Goal: Check status: Check status

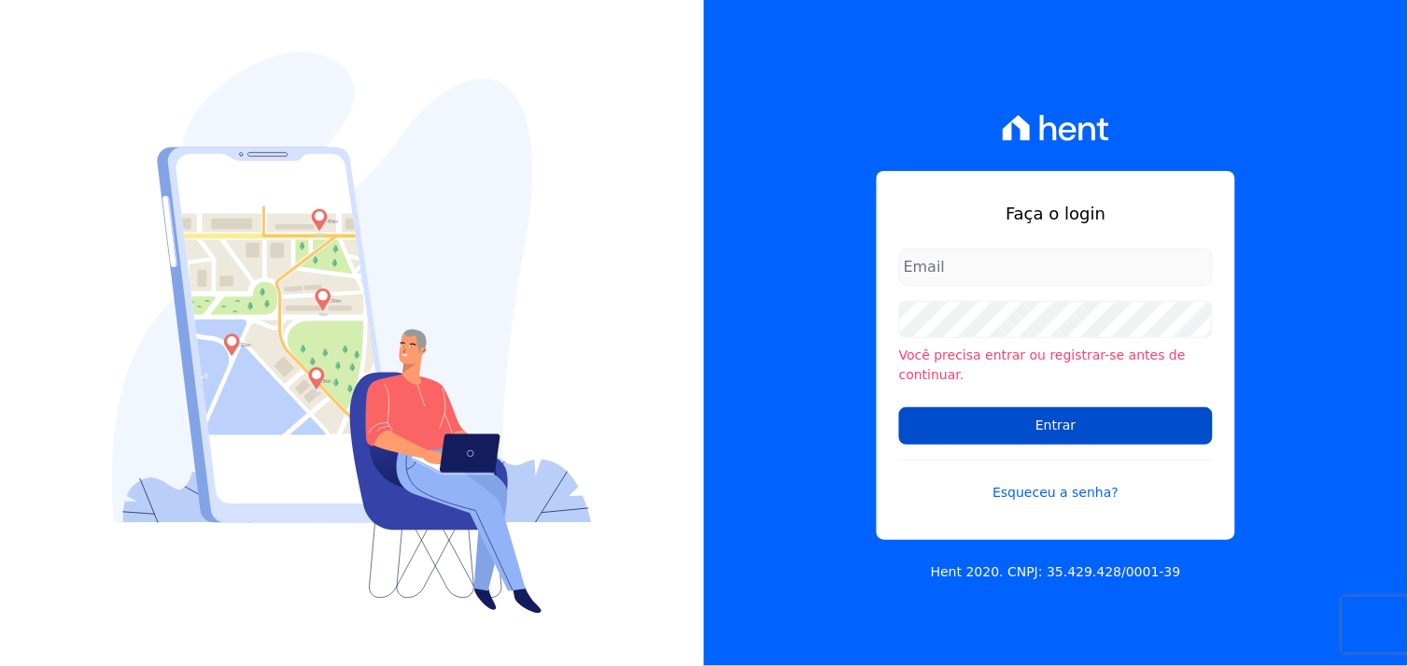
type input "[EMAIL_ADDRESS][DOMAIN_NAME]"
click at [1035, 407] on input "Entrar" at bounding box center [1056, 425] width 314 height 37
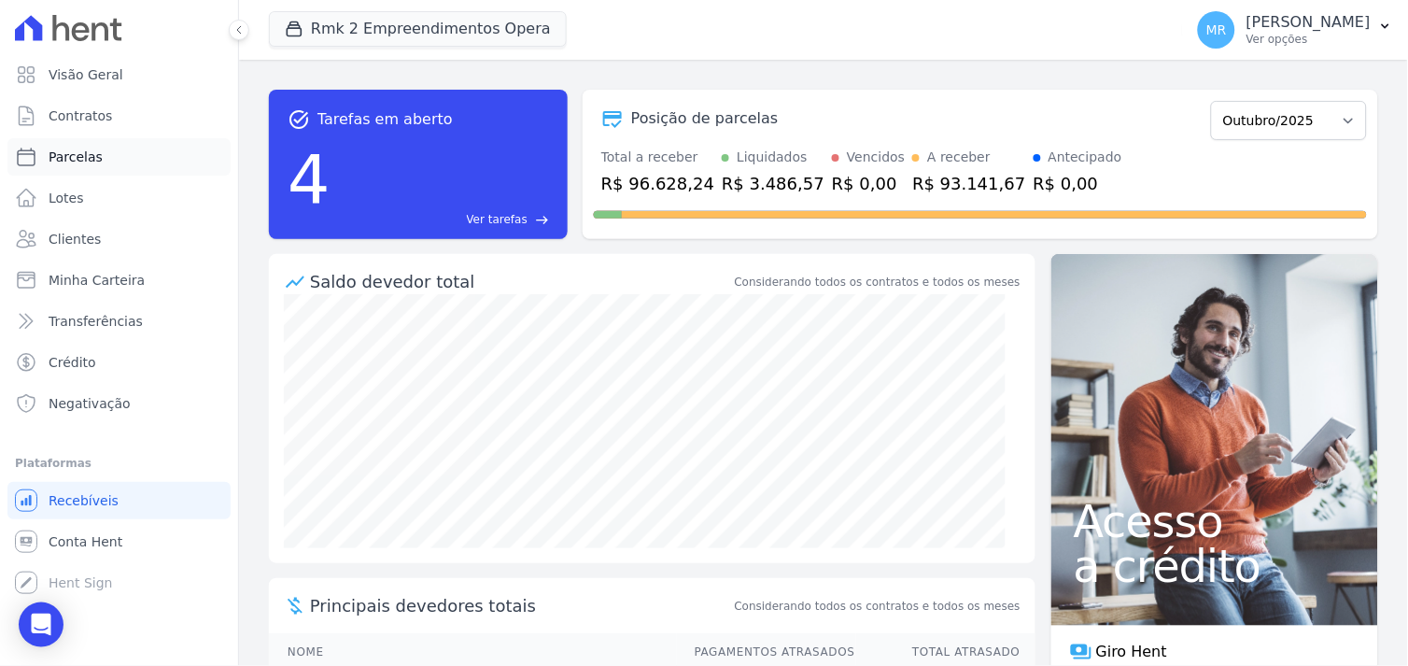
click at [62, 160] on span "Parcelas" at bounding box center [76, 157] width 54 height 19
select select
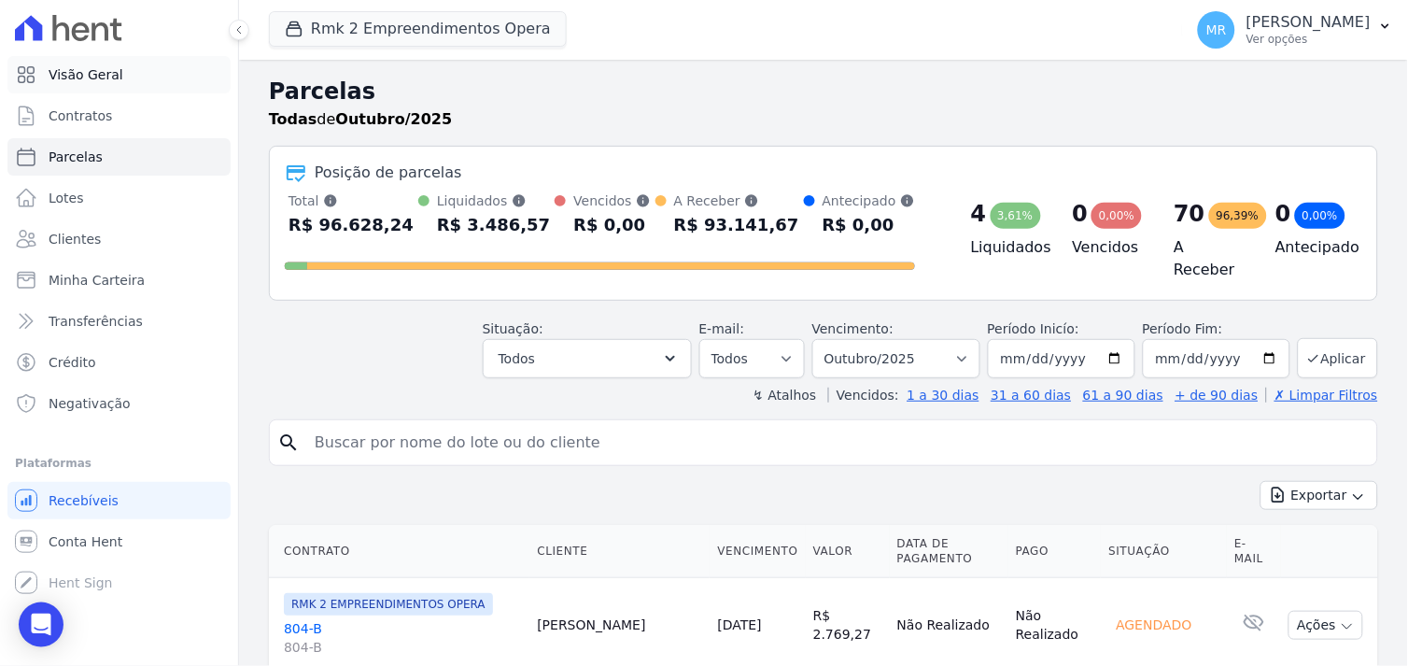
click at [106, 79] on span "Visão Geral" at bounding box center [86, 74] width 75 height 19
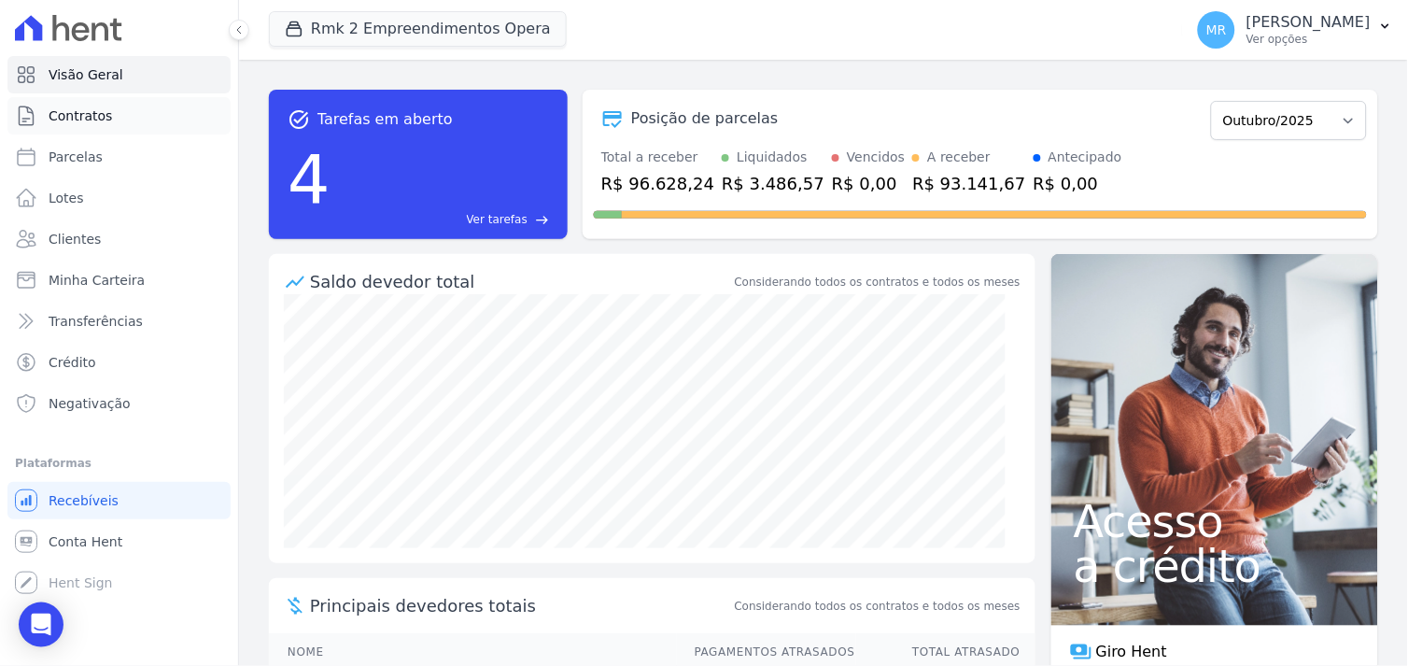
click at [95, 122] on span "Contratos" at bounding box center [81, 115] width 64 height 19
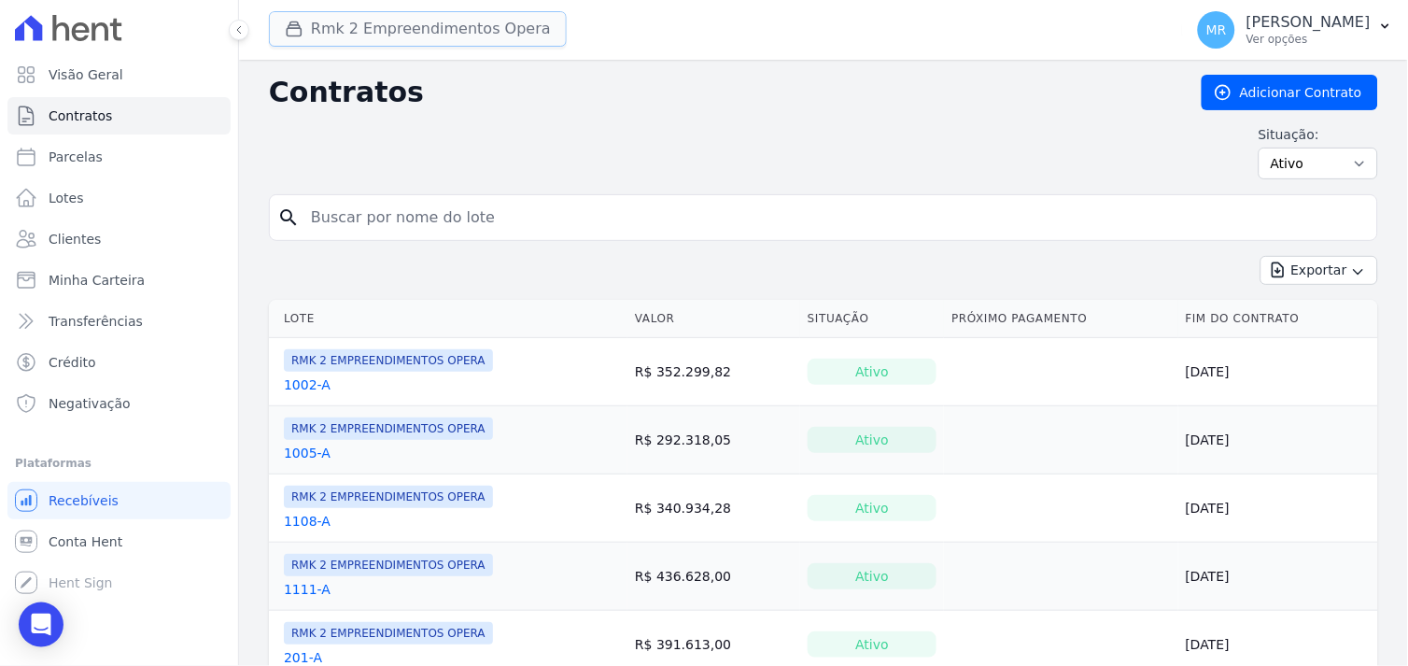
click at [364, 25] on button "Rmk 2 Empreendimentos Opera" at bounding box center [418, 28] width 298 height 35
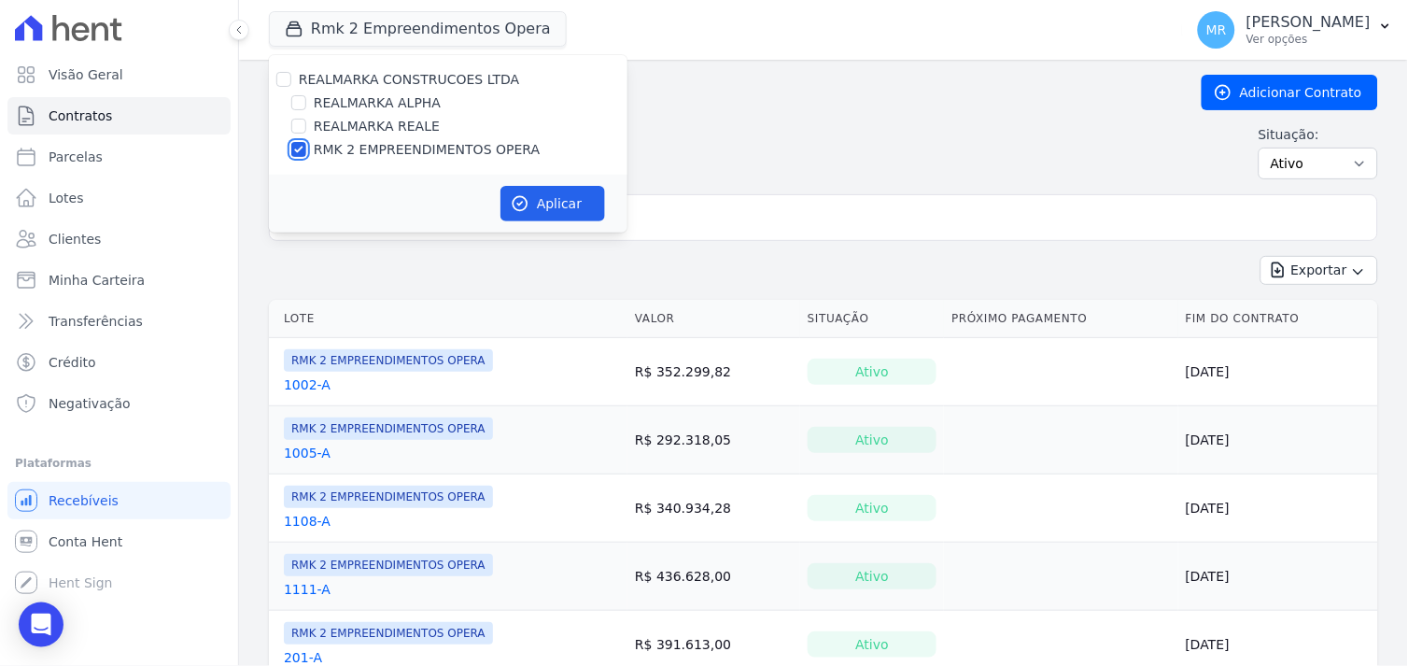
click at [295, 152] on input "RMK 2 EMPREENDIMENTOS OPERA" at bounding box center [298, 149] width 15 height 15
checkbox input "false"
click at [301, 106] on input "REALMARKA ALPHA" at bounding box center [298, 102] width 15 height 15
checkbox input "true"
click at [535, 204] on button "Aplicar" at bounding box center [553, 203] width 105 height 35
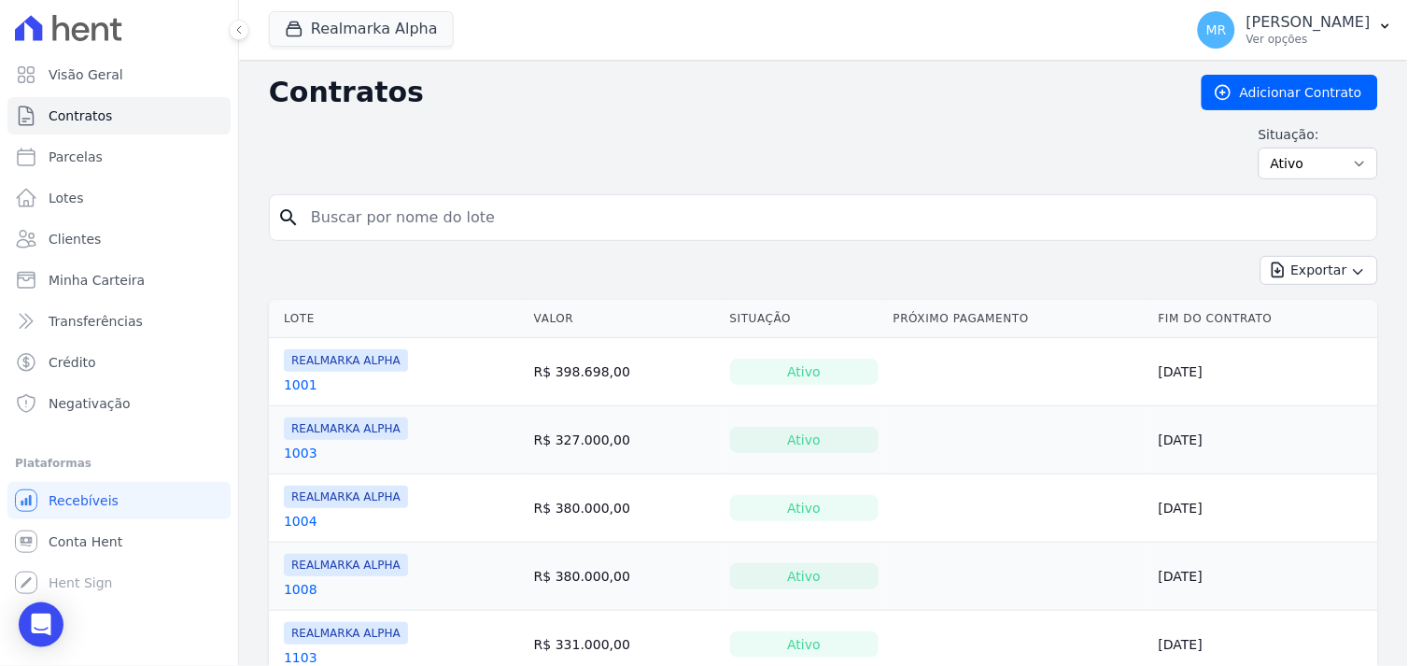
drag, startPoint x: 533, startPoint y: 222, endPoint x: 641, endPoint y: 212, distance: 107.9
click at [641, 212] on input "search" at bounding box center [835, 217] width 1070 height 37
type input "1004"
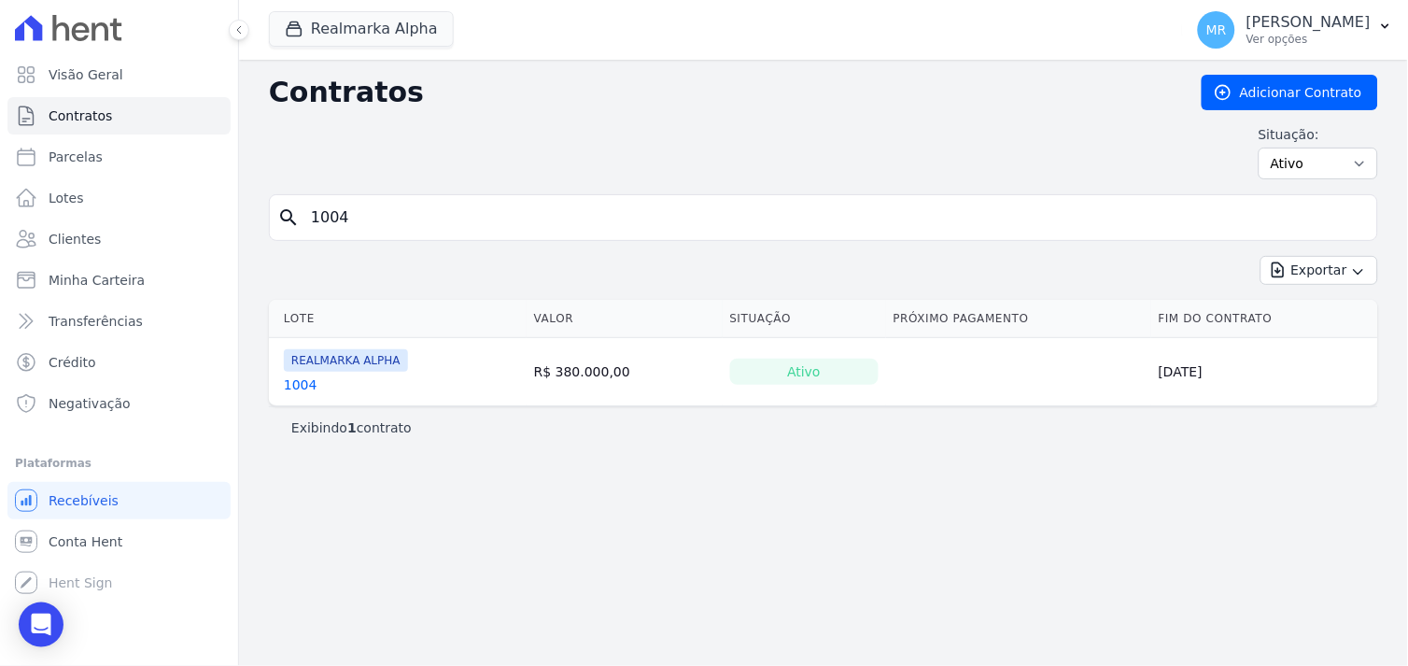
click at [304, 388] on link "1004" at bounding box center [301, 384] width 34 height 19
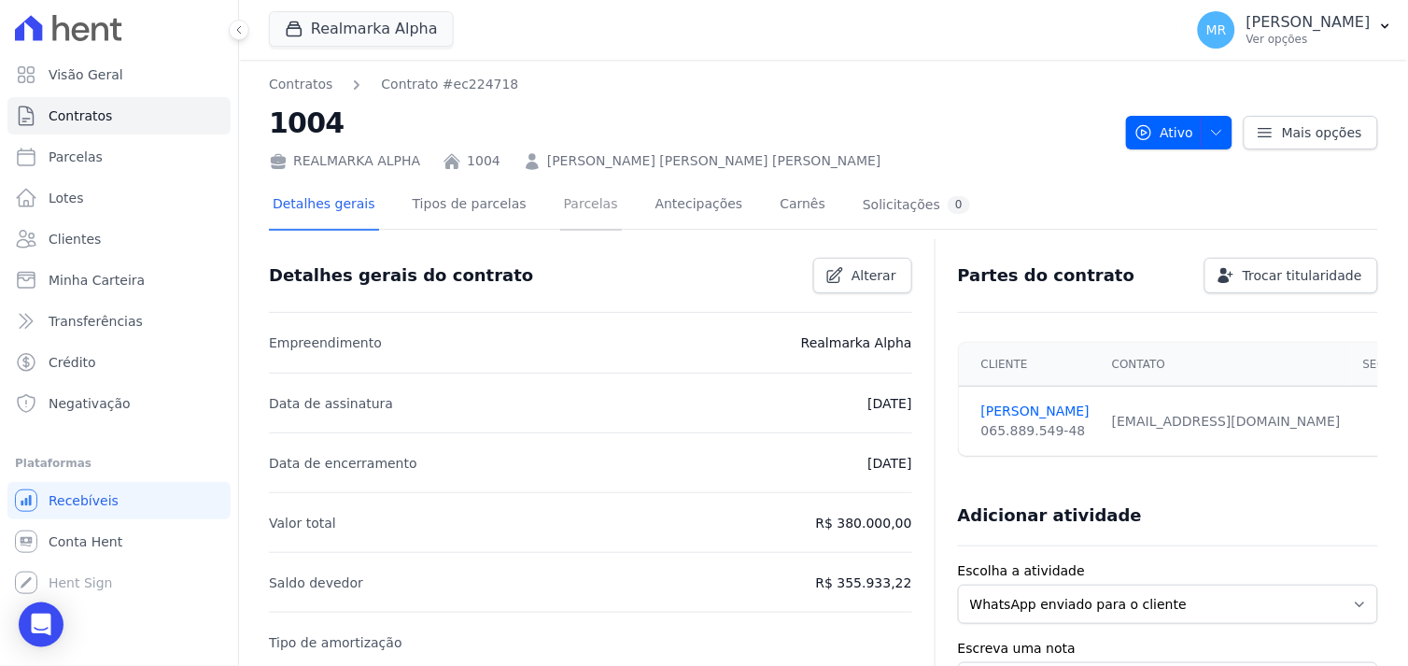
drag, startPoint x: 554, startPoint y: 205, endPoint x: 562, endPoint y: 218, distance: 14.8
click at [560, 205] on link "Parcelas" at bounding box center [591, 205] width 62 height 49
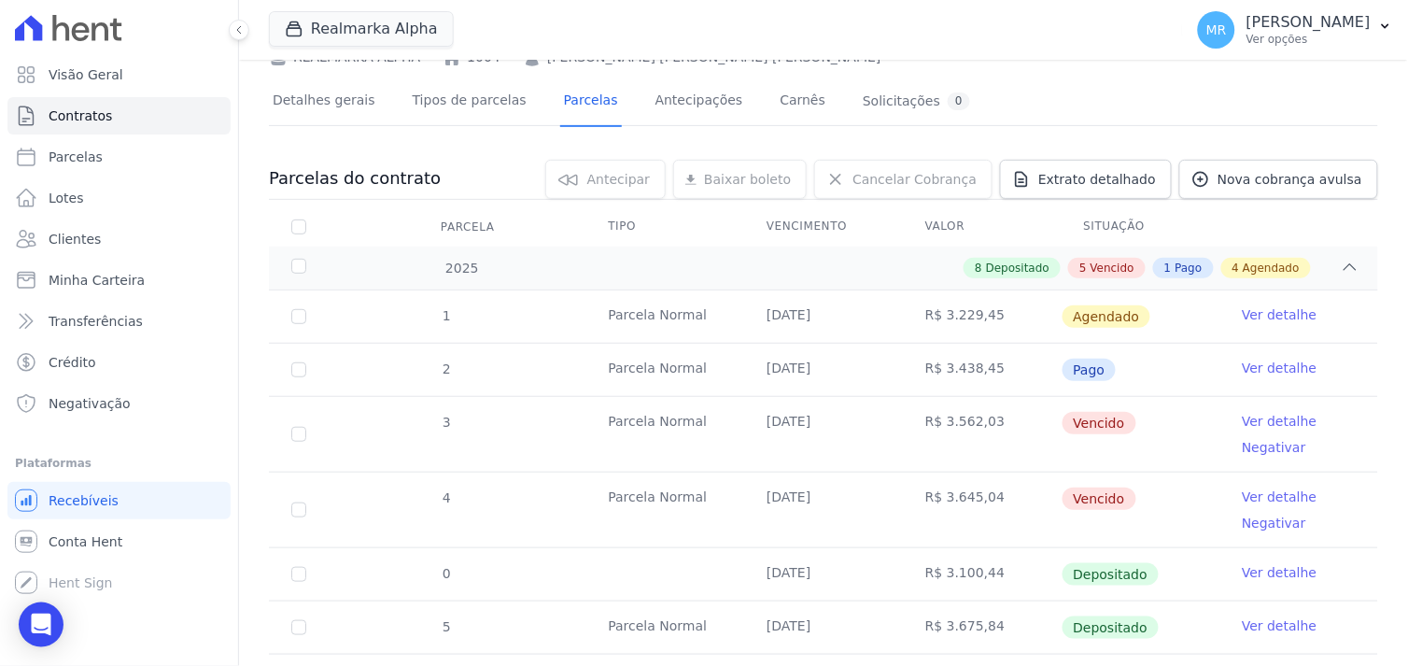
scroll to position [207, 0]
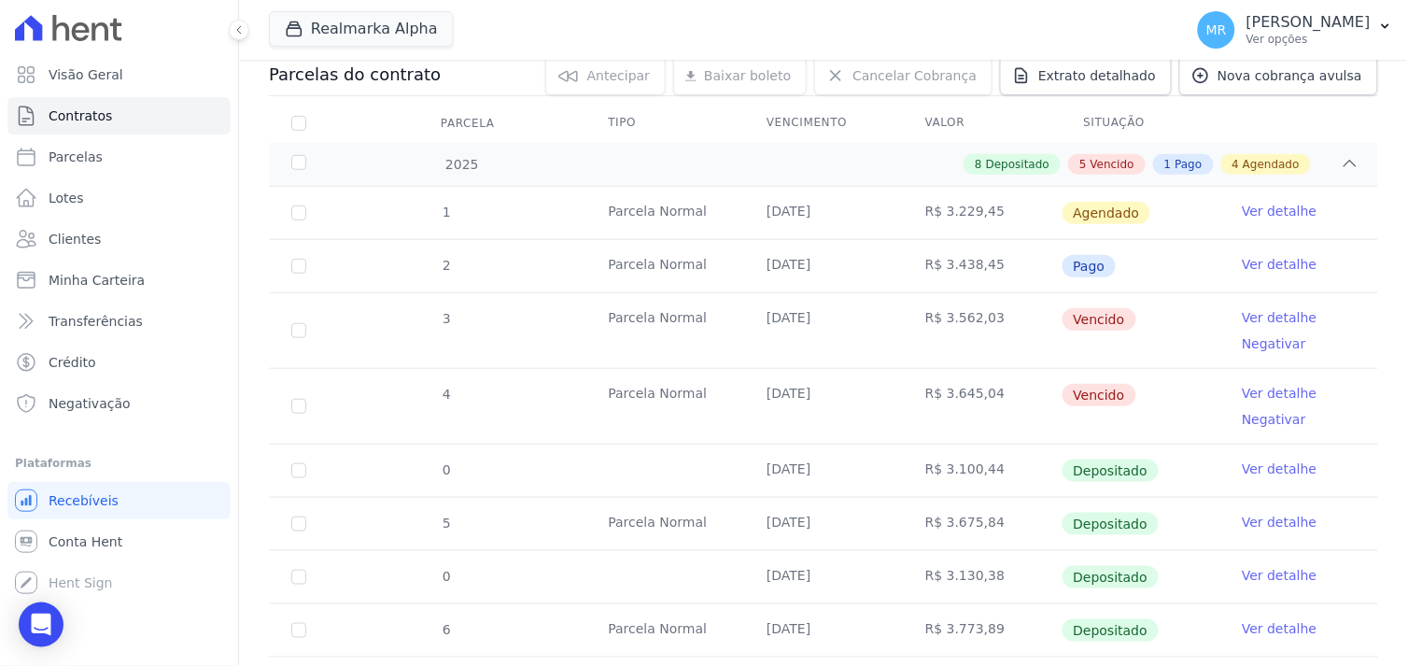
drag, startPoint x: 1275, startPoint y: 472, endPoint x: 1264, endPoint y: 469, distance: 10.6
click at [1273, 471] on link "Ver detalhe" at bounding box center [1279, 468] width 75 height 19
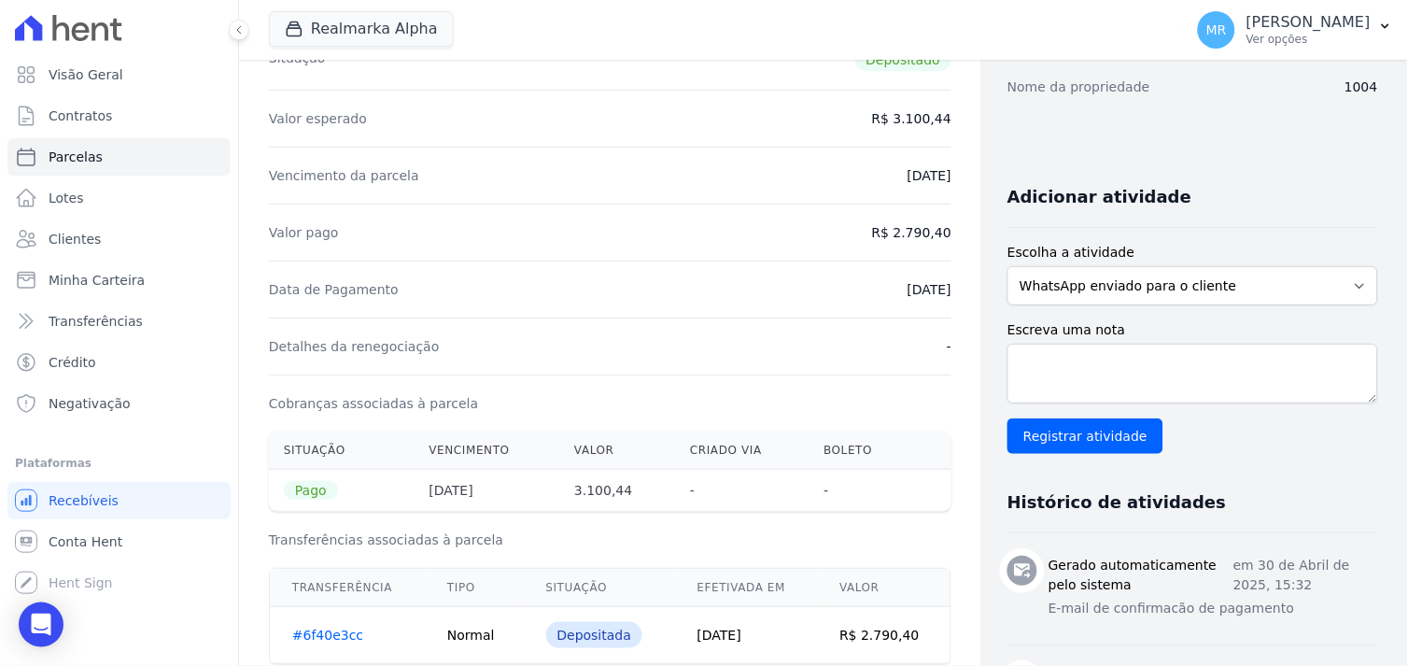
scroll to position [311, 0]
